Goal: Task Accomplishment & Management: Use online tool/utility

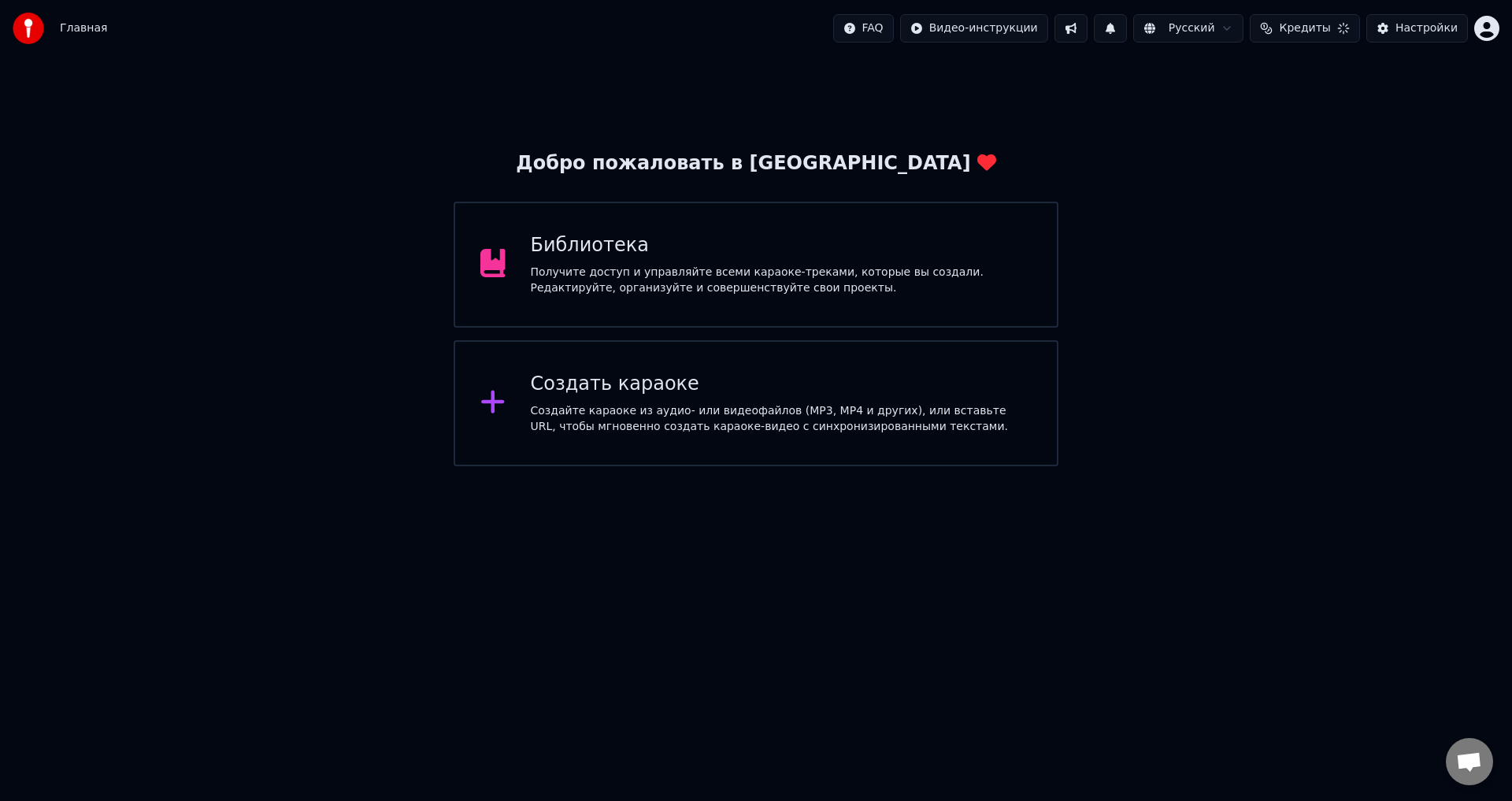
click at [1485, 22] on html "Главная FAQ Видео-инструкции Русский Кредиты Настройки Добро пожаловать в Youka…" at bounding box center [756, 233] width 1512 height 466
click at [1193, 309] on html "Главная FAQ Видео-инструкции Русский Кредиты Настройки Добро пожаловать в Youka…" at bounding box center [756, 233] width 1512 height 466
click at [950, 234] on div "Библиотека" at bounding box center [782, 246] width 502 height 25
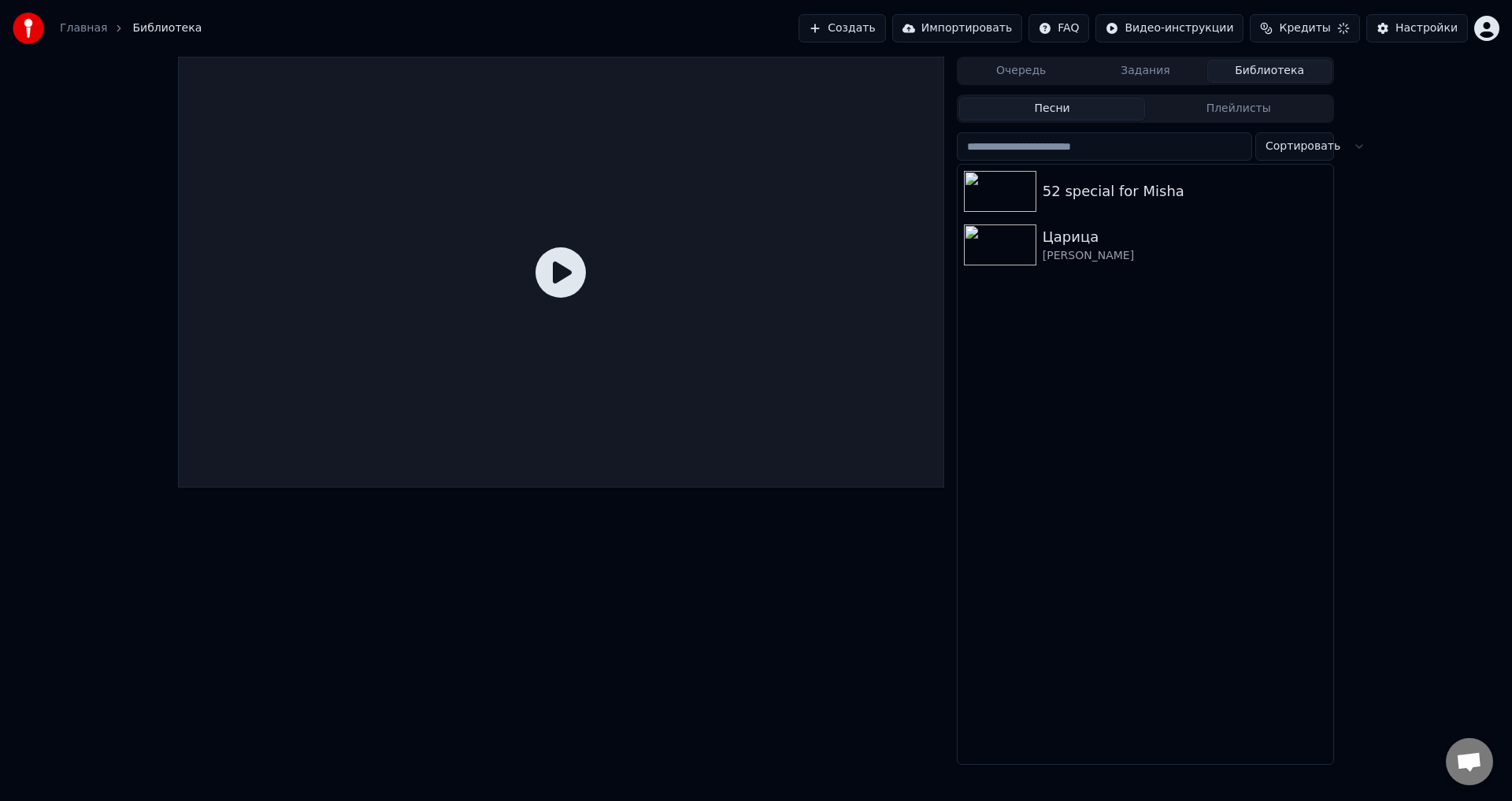
click at [982, 30] on button "Импортировать" at bounding box center [958, 28] width 131 height 28
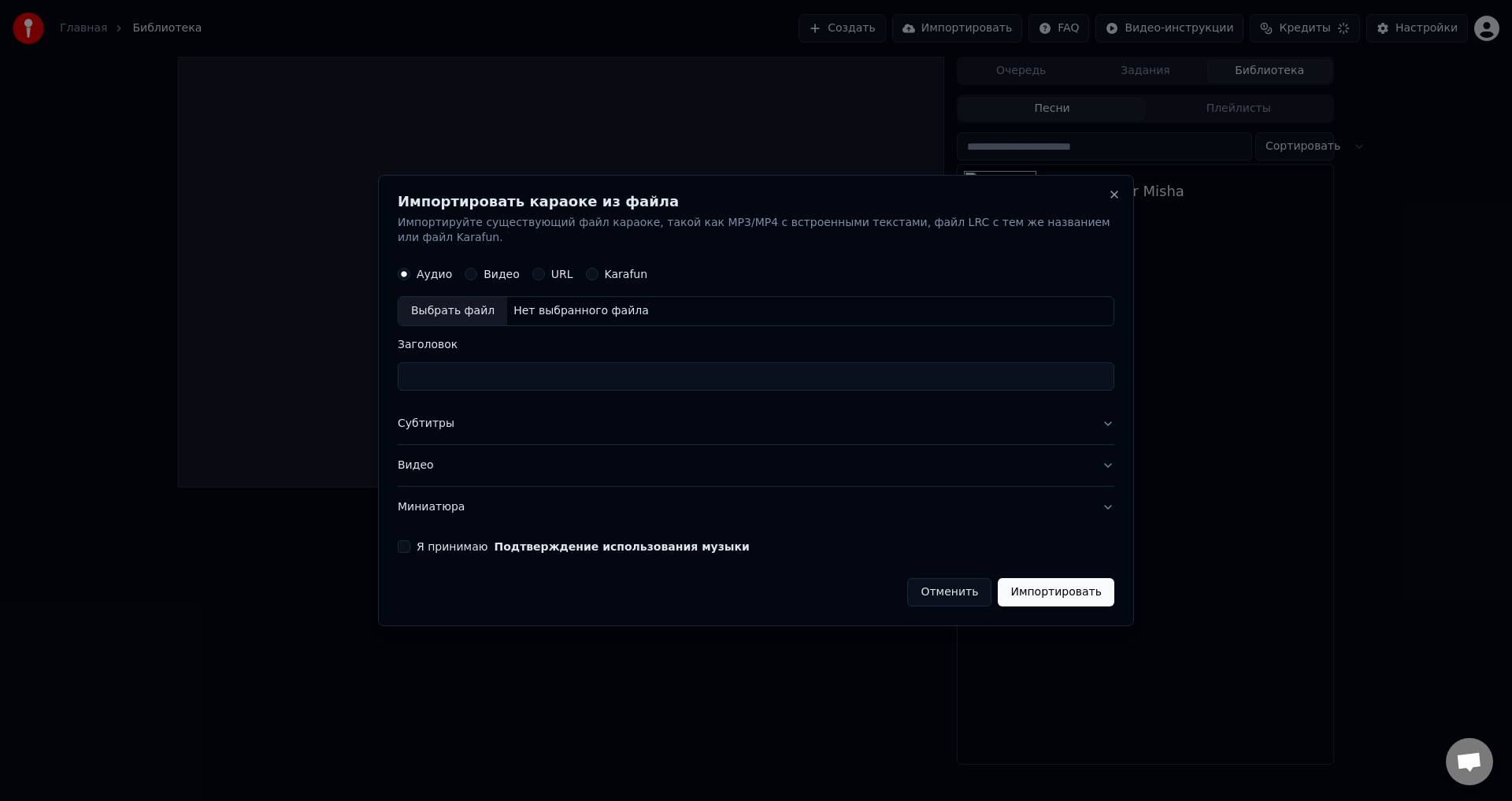
click at [618, 270] on label "Karafun" at bounding box center [627, 275] width 44 height 11
click at [599, 269] on button "Karafun" at bounding box center [593, 275] width 12 height 12
click at [405, 269] on button "Аудио" at bounding box center [404, 275] width 12 height 12
click at [945, 587] on button "Отменить" at bounding box center [950, 593] width 85 height 28
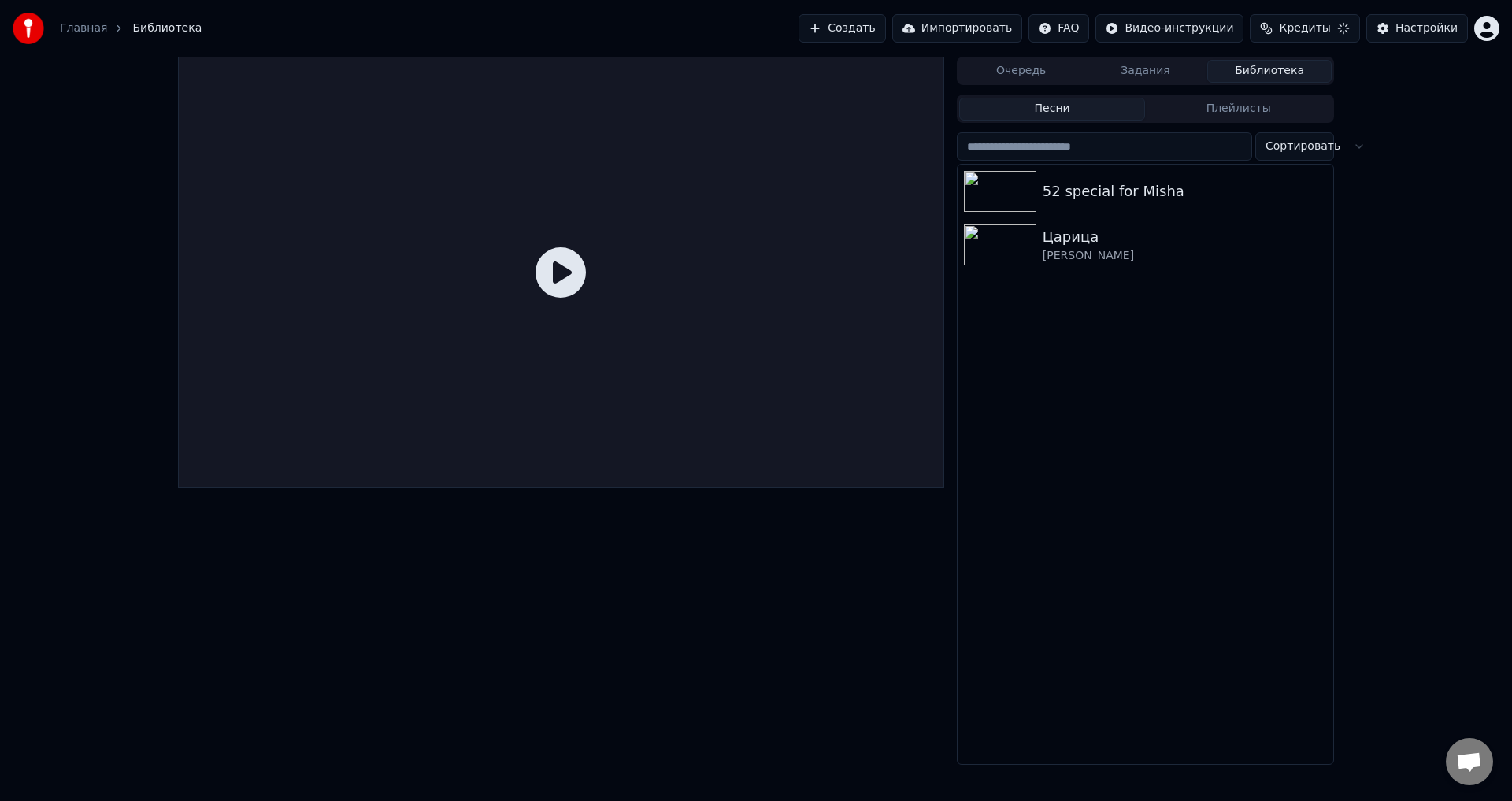
click at [1423, 31] on div "Настройки" at bounding box center [1427, 28] width 62 height 16
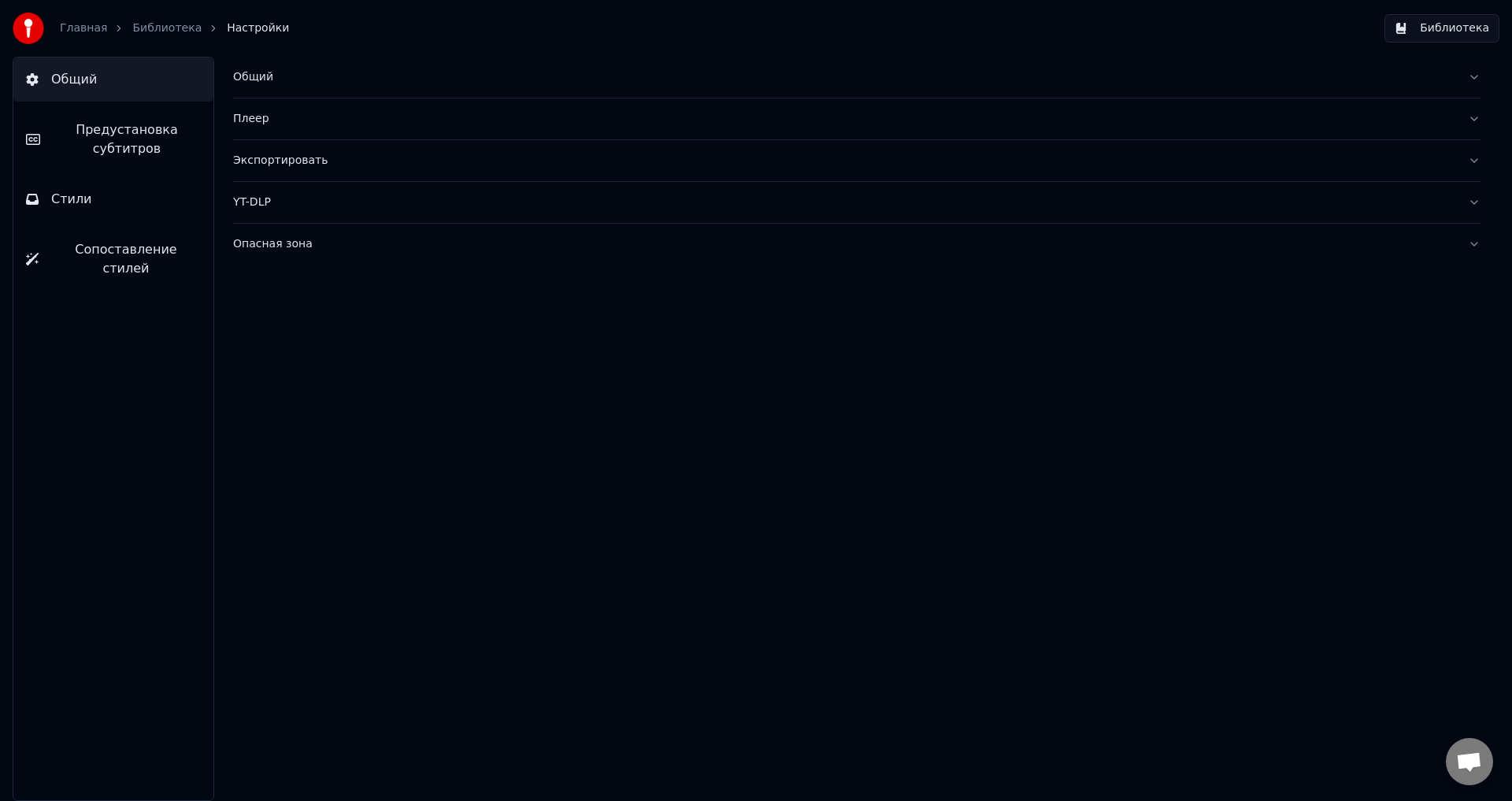
click at [1409, 29] on button "Библиотека" at bounding box center [1442, 28] width 115 height 28
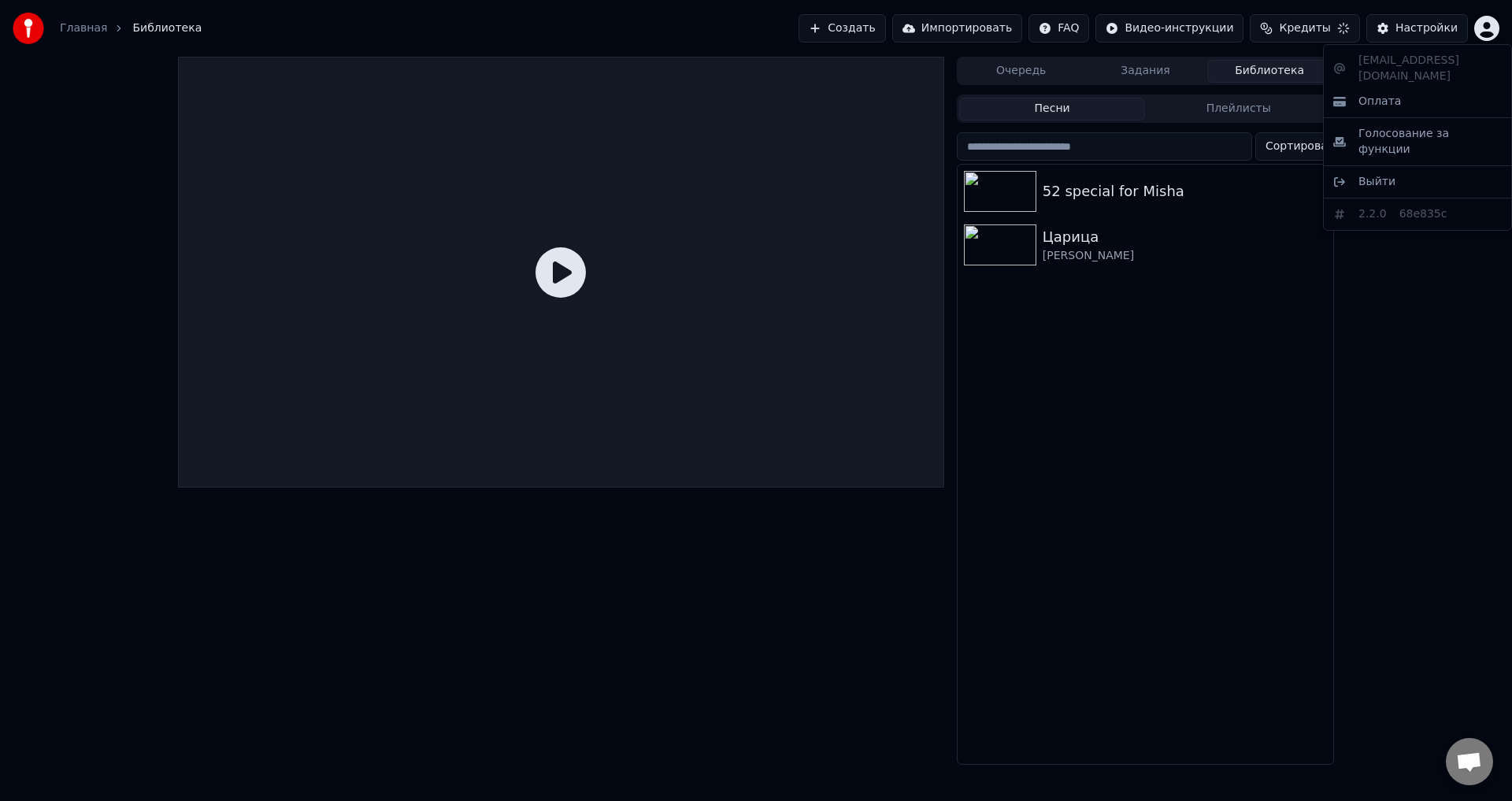
click at [1492, 36] on html "Главная Библиотека Создать Импортировать FAQ Видео-инструкции Кредиты Настройки…" at bounding box center [756, 400] width 1512 height 801
click at [1379, 394] on html "Главная Библиотека Создать Импортировать FAQ Видео-инструкции Кредиты Настройки…" at bounding box center [756, 400] width 1512 height 801
click at [1330, 154] on span "Сортировать" at bounding box center [1303, 147] width 75 height 16
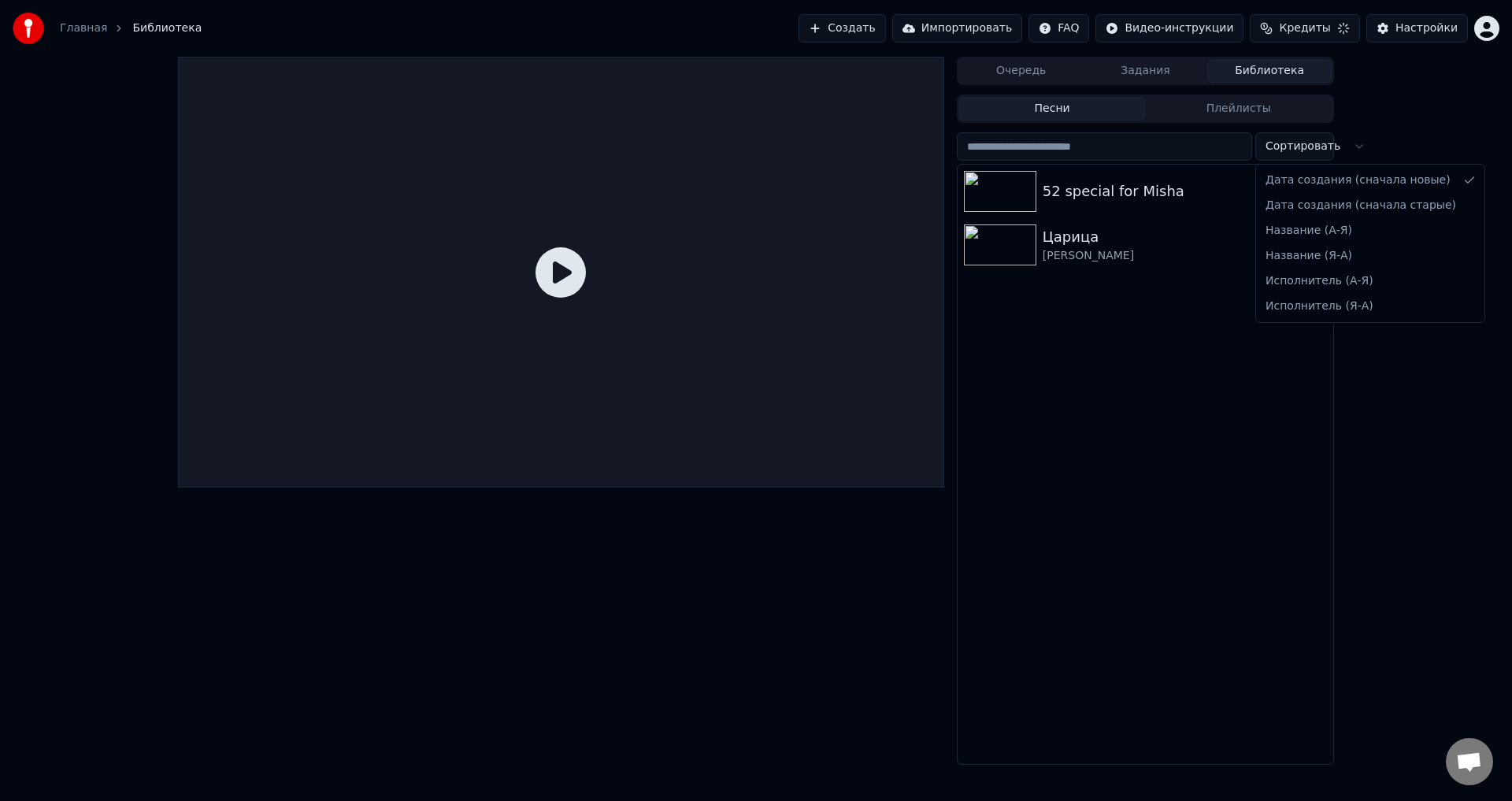
click at [1442, 385] on div "Очередь Задания Библиотека Песни Плейлисты Сортировать 52 special for [PERSON_N…" at bounding box center [756, 411] width 1512 height 708
click at [1264, 112] on button "Плейлисты" at bounding box center [1239, 109] width 187 height 23
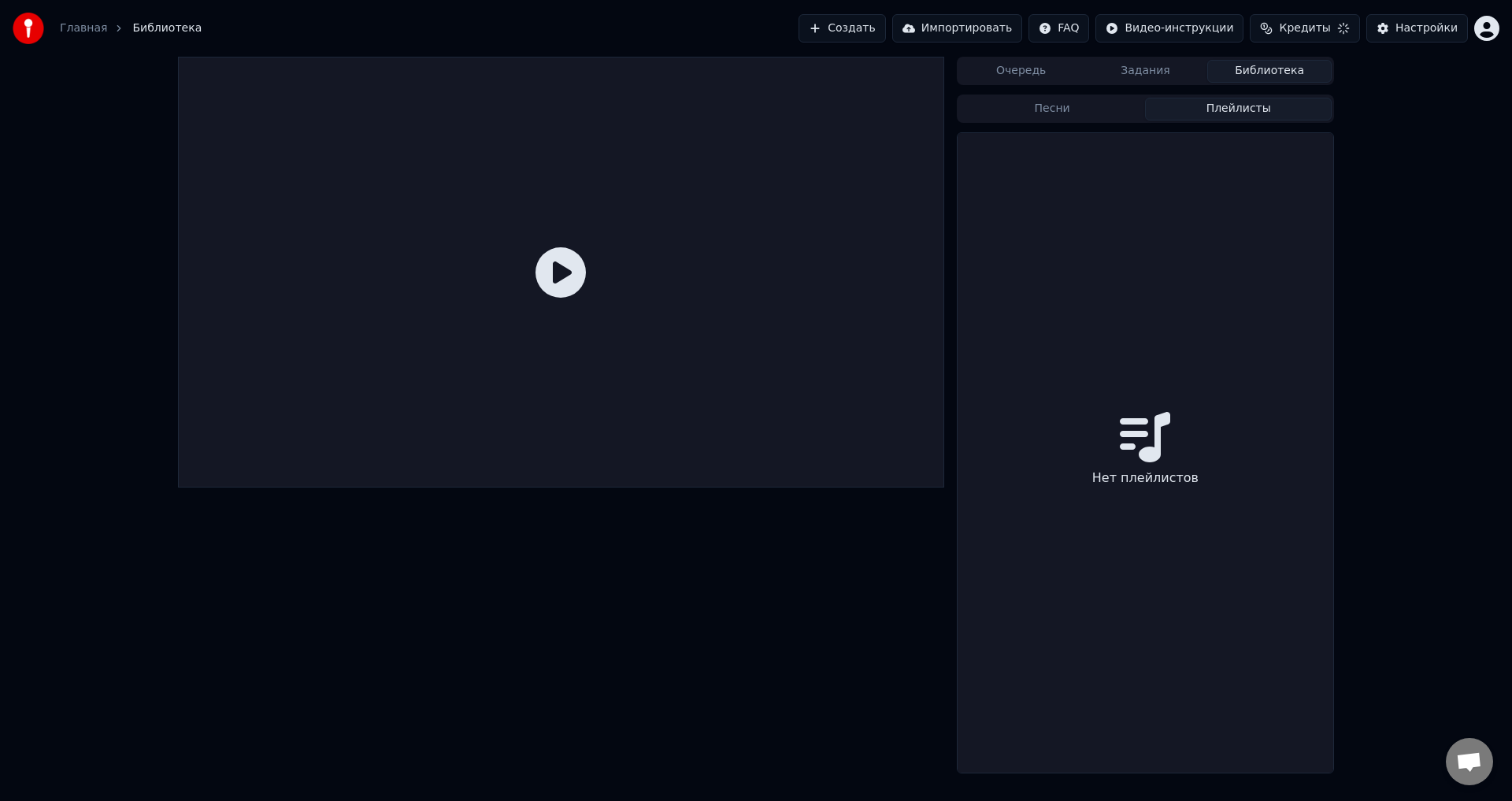
click at [1066, 109] on button "Песни" at bounding box center [1053, 109] width 187 height 23
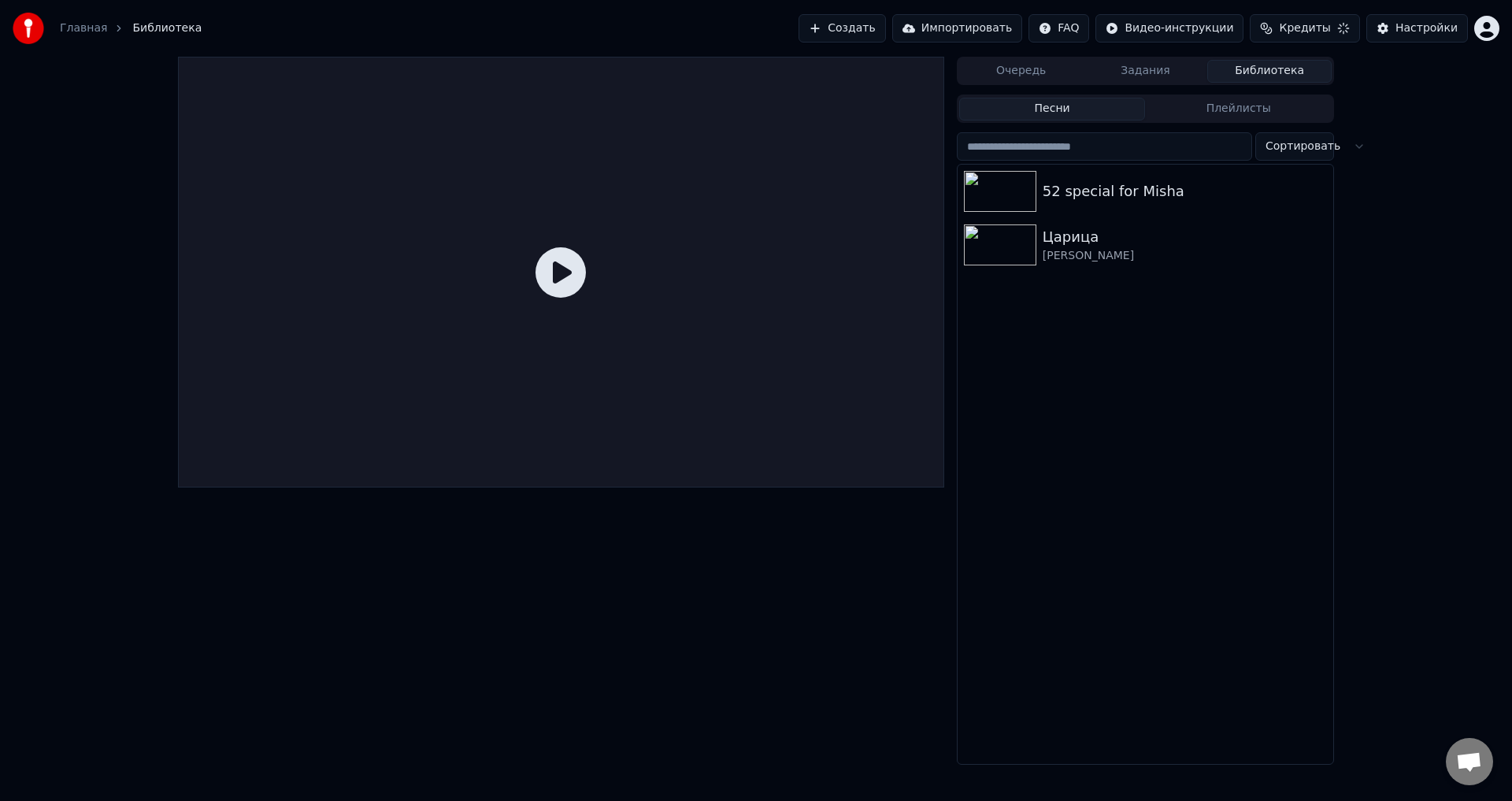
click at [1137, 72] on button "Задания" at bounding box center [1146, 71] width 125 height 23
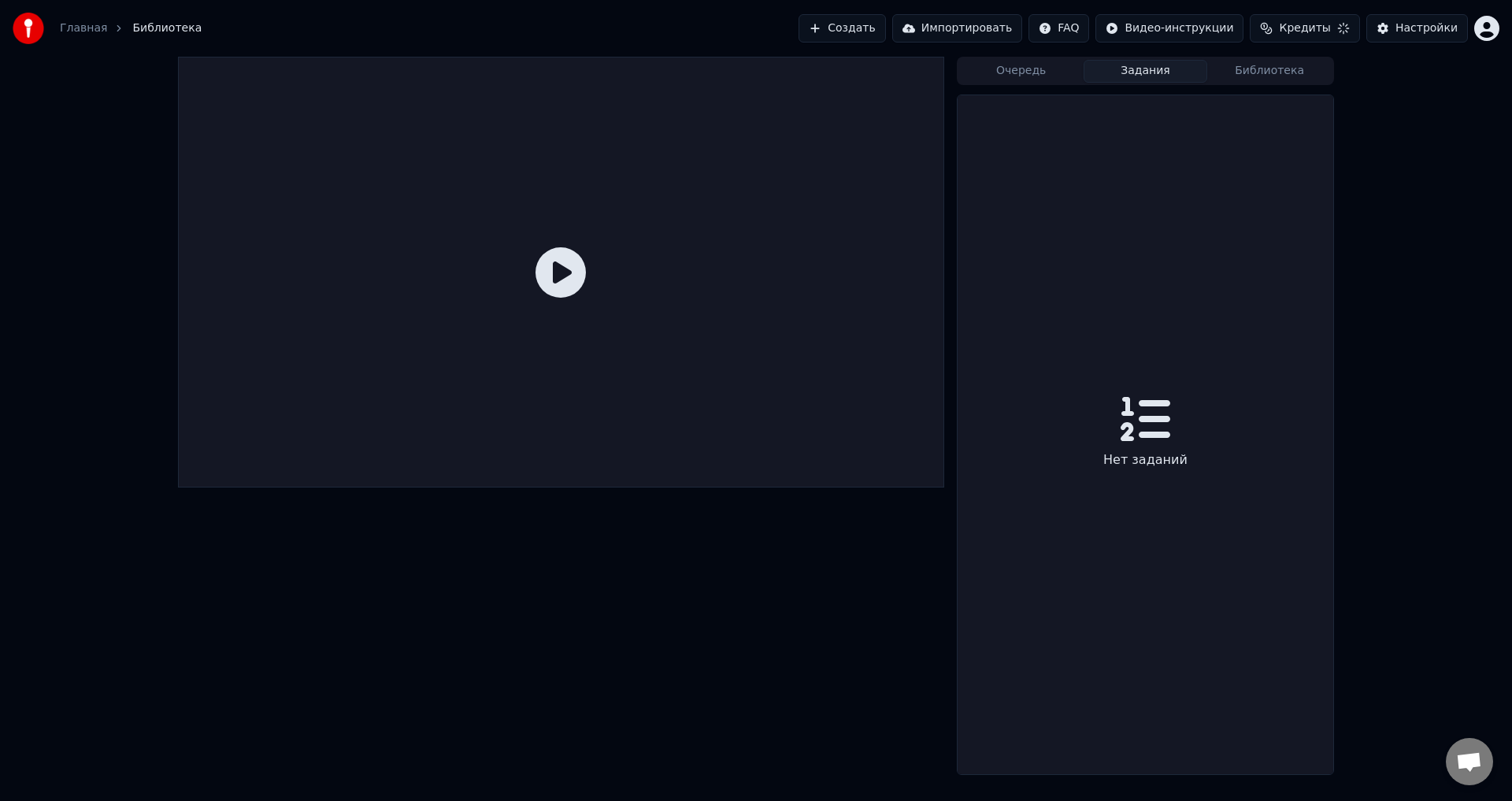
click at [1028, 73] on button "Очередь" at bounding box center [1022, 71] width 125 height 23
click at [1250, 73] on button "Библиотека" at bounding box center [1270, 71] width 125 height 23
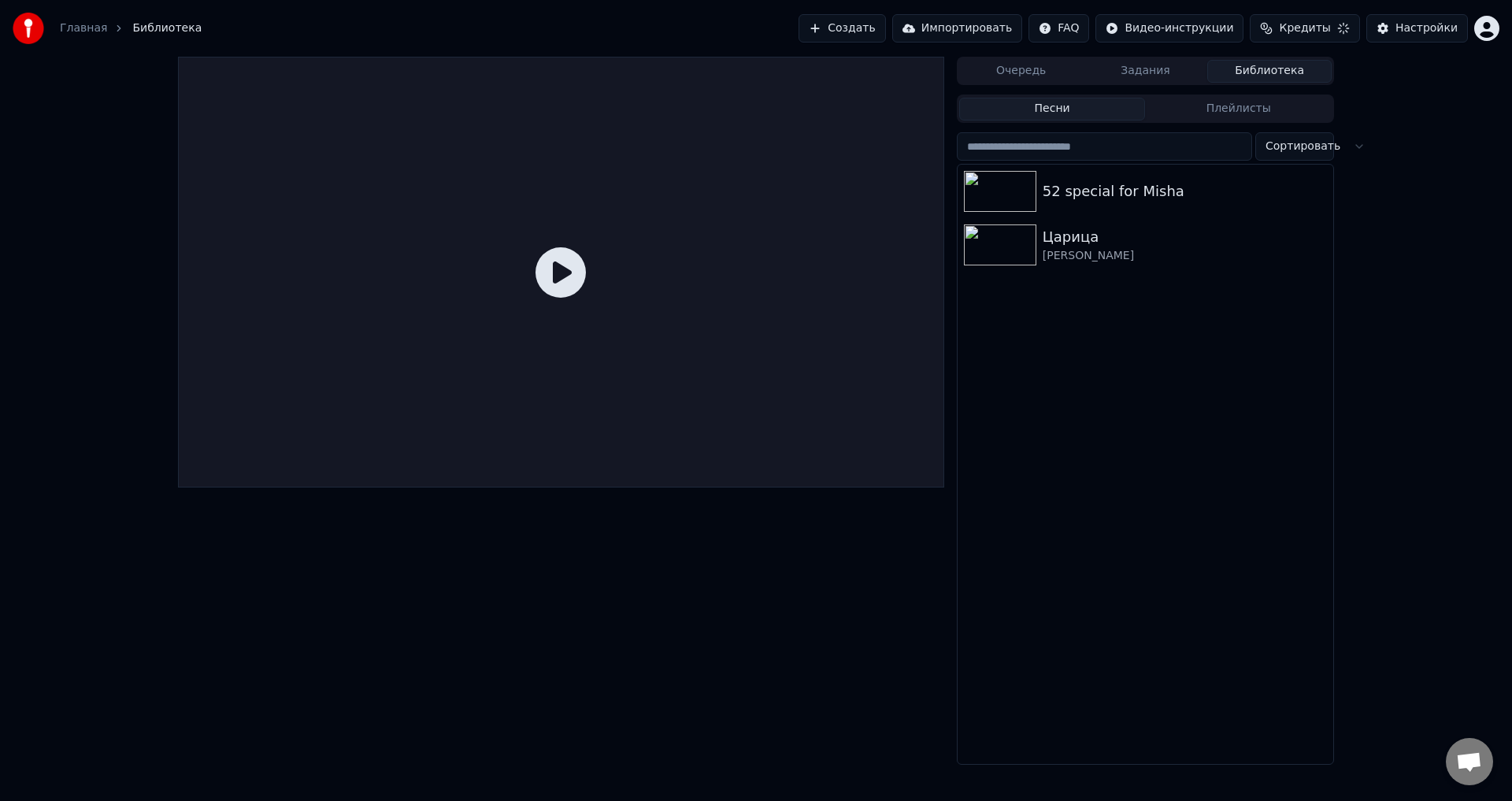
click at [1000, 36] on button "Импортировать" at bounding box center [958, 28] width 131 height 28
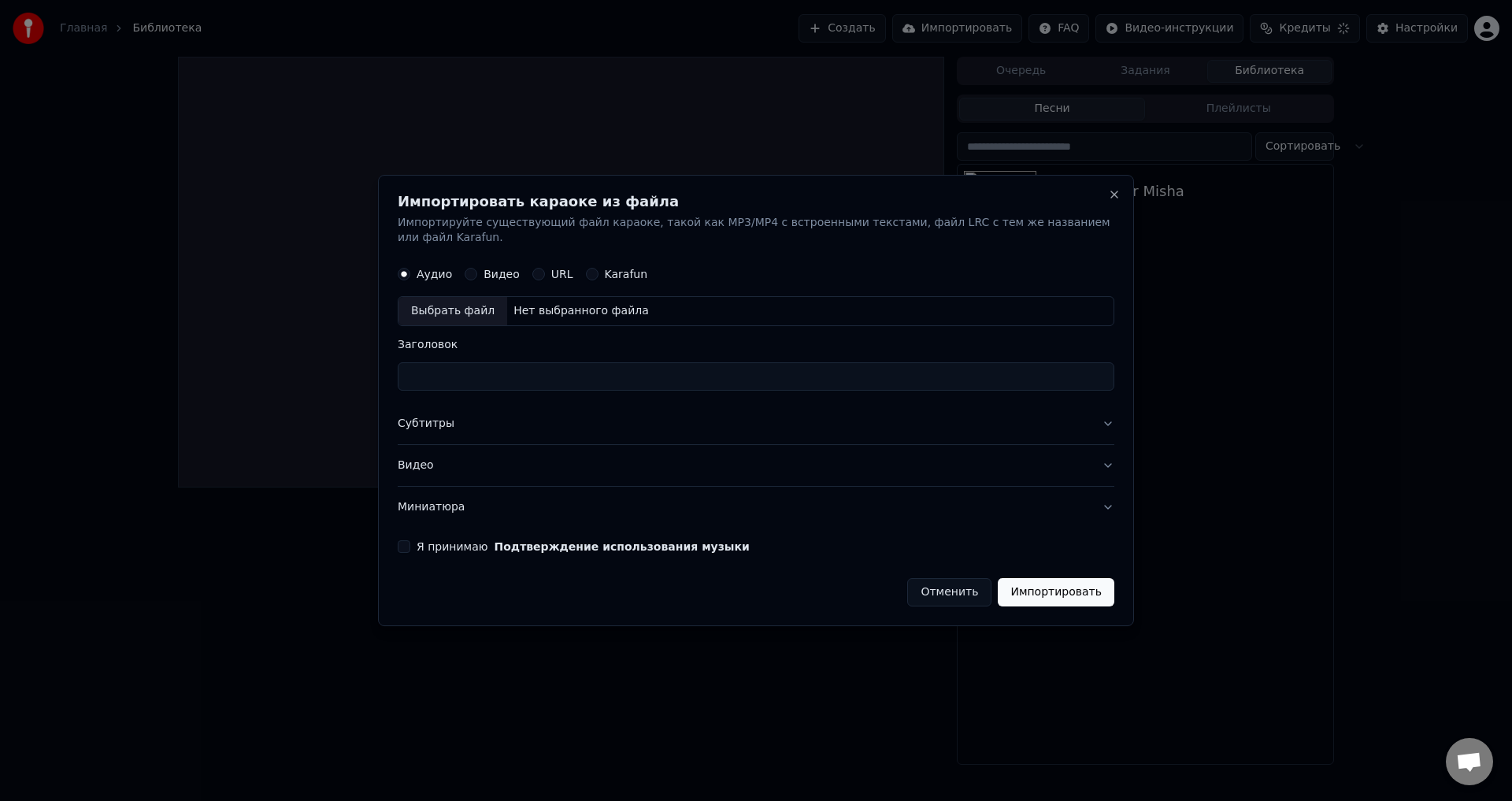
click at [532, 269] on button "URL" at bounding box center [538, 275] width 12 height 12
click at [1111, 200] on button "Close" at bounding box center [1114, 194] width 12 height 12
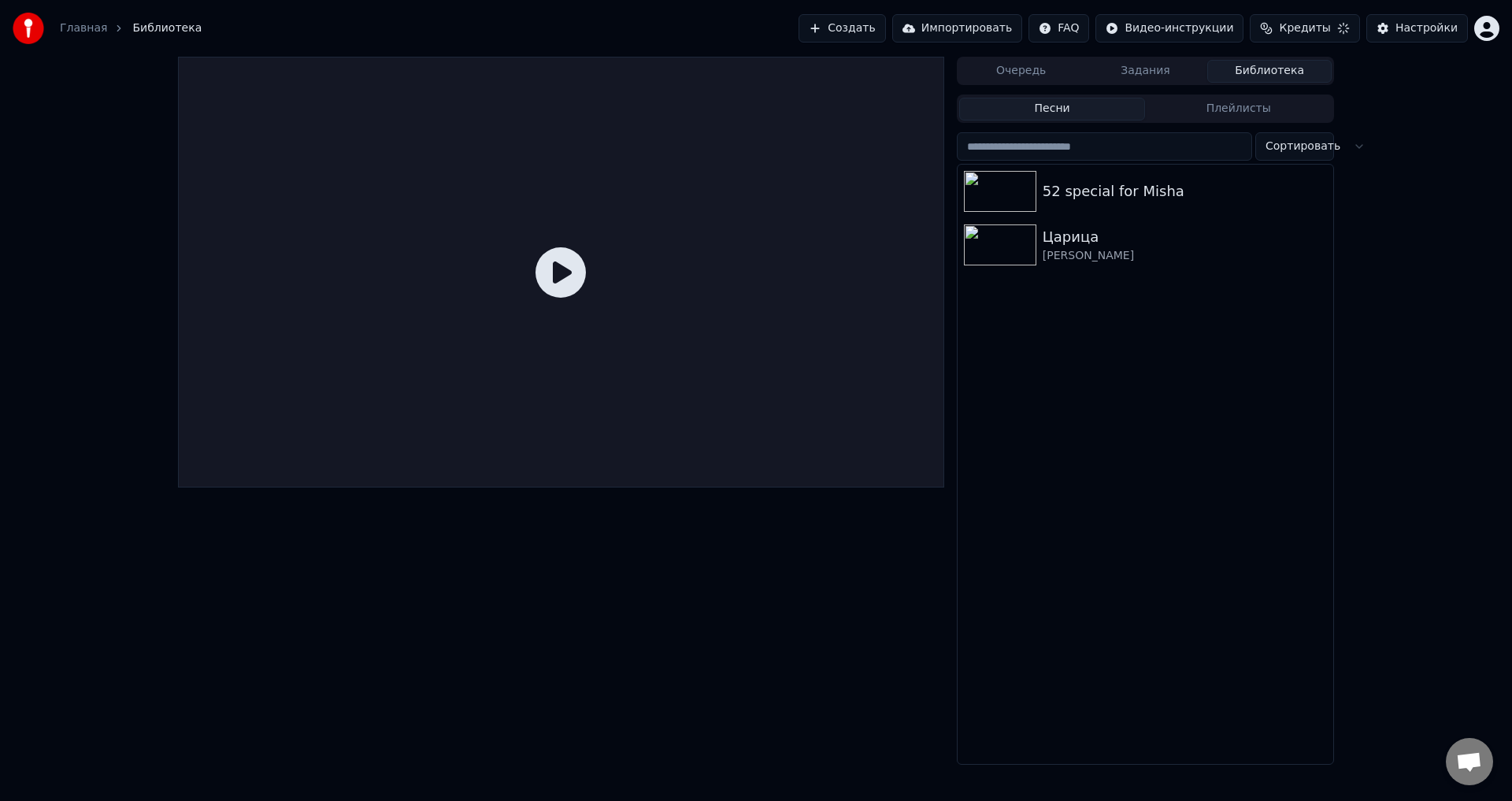
click at [1029, 75] on button "Очередь" at bounding box center [1022, 71] width 125 height 23
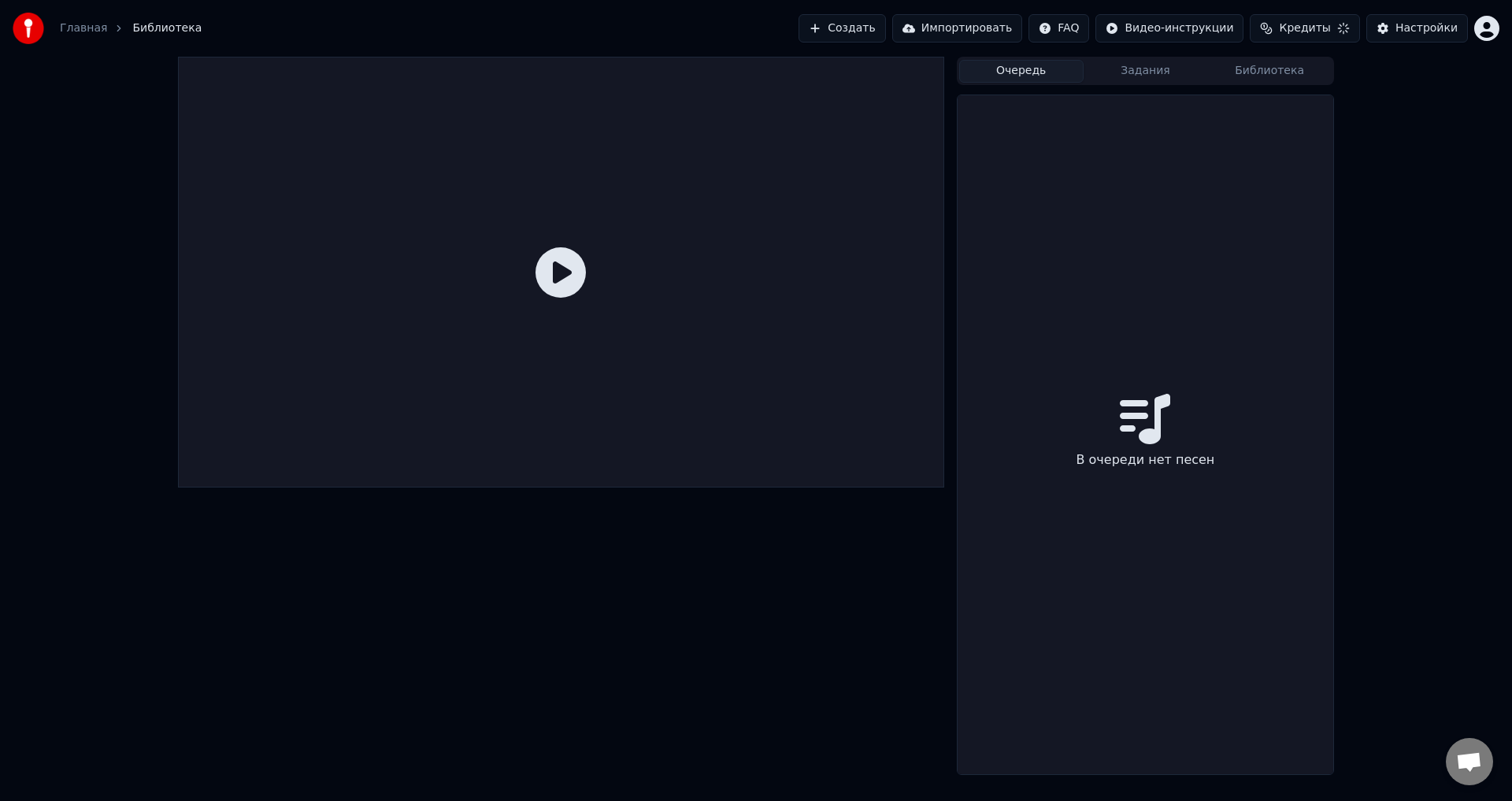
click at [1155, 72] on button "Задания" at bounding box center [1146, 71] width 125 height 23
click at [1282, 72] on button "Библиотека" at bounding box center [1270, 71] width 125 height 23
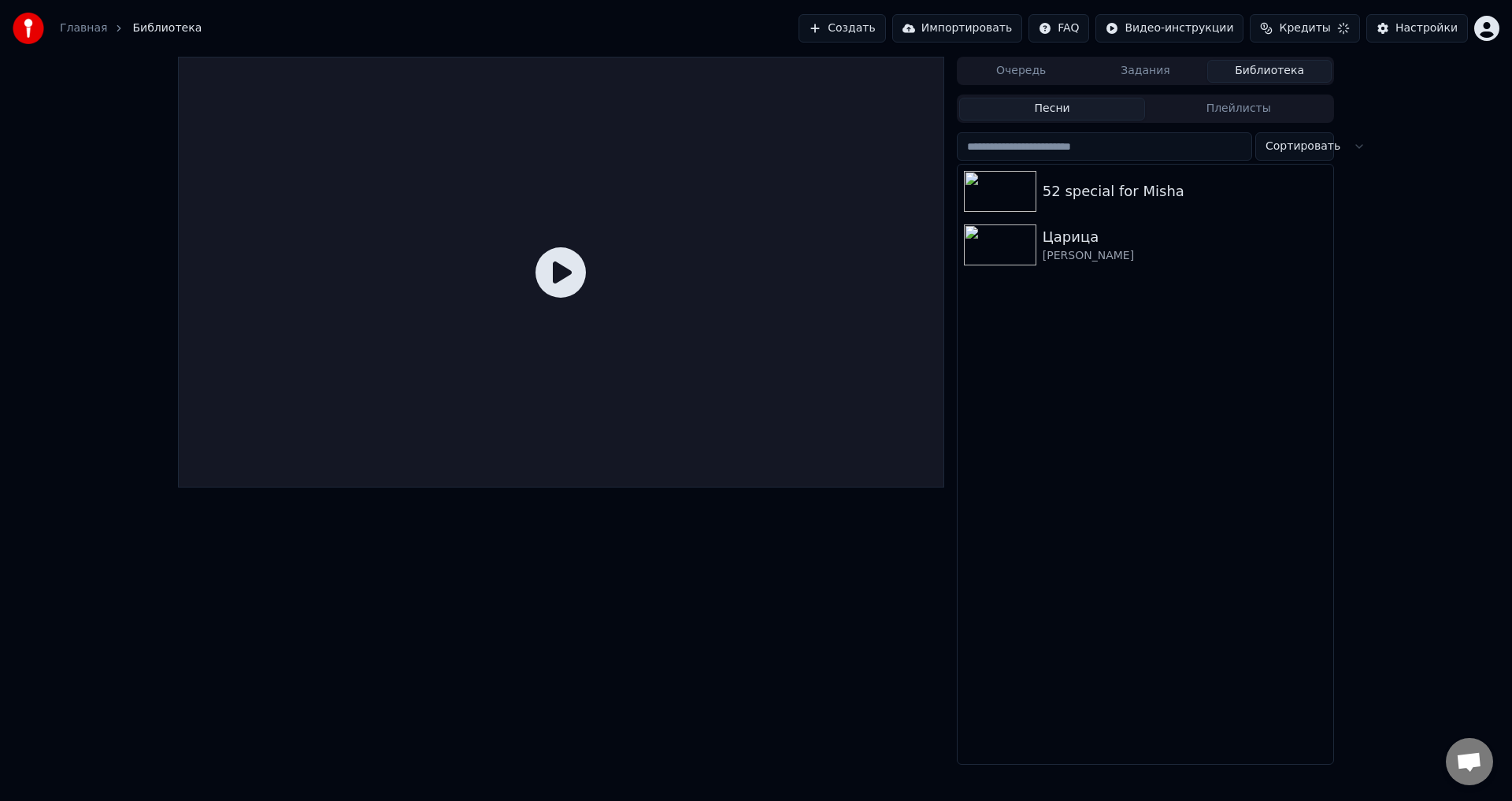
click at [1334, 148] on button "Сортировать" at bounding box center [1295, 147] width 79 height 28
click at [1341, 145] on html "Главная Библиотека Создать Импортировать FAQ Видео-инструкции Кредиты Настройки…" at bounding box center [756, 400] width 1512 height 801
click at [1334, 148] on button "Сортировать" at bounding box center [1295, 147] width 79 height 28
click at [1472, 399] on html "Главная Библиотека Создать Импортировать FAQ Видео-инструкции Кредиты Настройки…" at bounding box center [756, 400] width 1512 height 801
